Goal: Find specific page/section: Find specific page/section

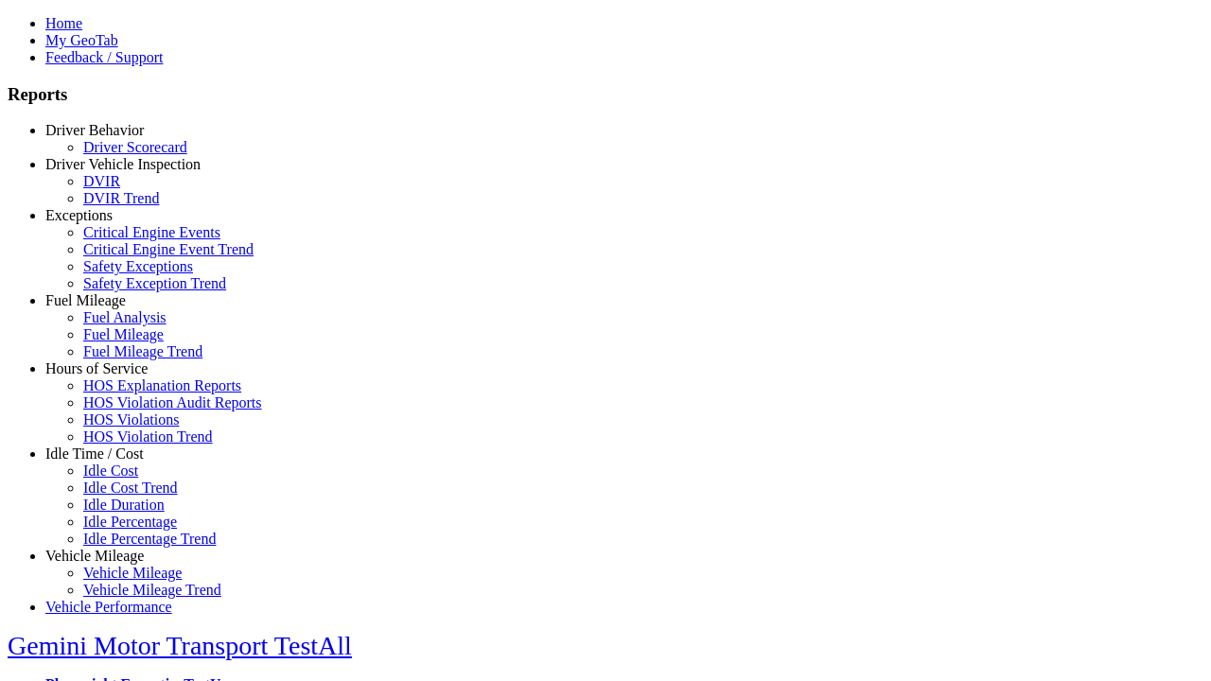
click at [109, 223] on link "Exceptions" at bounding box center [78, 215] width 67 height 16
click at [123, 292] on link "Safety Exception Trend" at bounding box center [154, 283] width 143 height 16
select select "**"
